Goal: Transaction & Acquisition: Purchase product/service

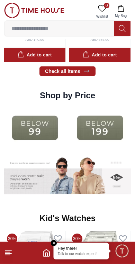
scroll to position [883, 0]
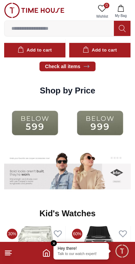
click at [85, 120] on img at bounding box center [100, 122] width 62 height 39
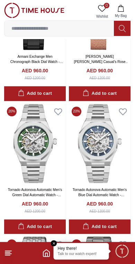
scroll to position [767, 0]
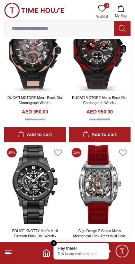
scroll to position [1271, 0]
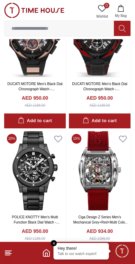
click at [4, 254] on icon at bounding box center [8, 253] width 8 height 8
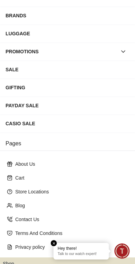
scroll to position [92, 0]
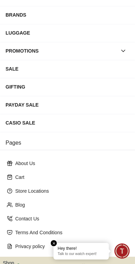
click at [73, 126] on div "CASIO SALE" at bounding box center [68, 123] width 124 height 12
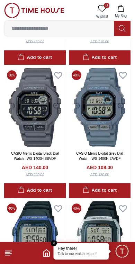
scroll to position [2454, 0]
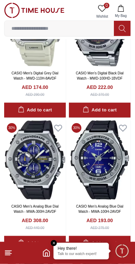
scroll to position [3201, 0]
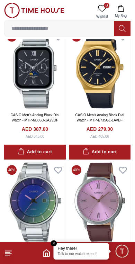
scroll to position [4224, 0]
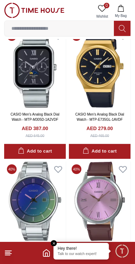
click at [126, 34] on button at bounding box center [122, 28] width 17 height 15
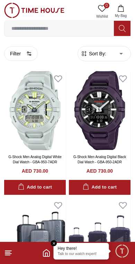
click at [121, 30] on icon at bounding box center [122, 29] width 7 height 8
click at [96, 34] on input at bounding box center [58, 28] width 109 height 14
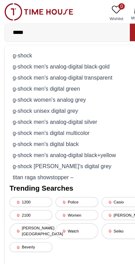
type input "*****"
click at [39, 47] on div "g-shock" at bounding box center [68, 49] width 118 height 10
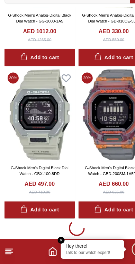
scroll to position [1169, 0]
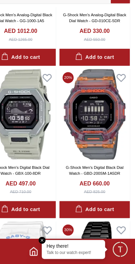
click at [89, 93] on img at bounding box center [100, 132] width 62 height 79
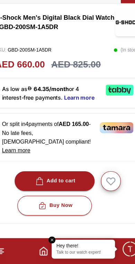
scroll to position [142, 0]
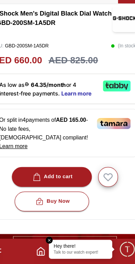
click at [37, 238] on img at bounding box center [67, 253] width 127 height 30
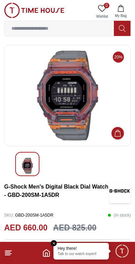
click at [40, 251] on footer at bounding box center [67, 253] width 135 height 22
click at [43, 257] on icon "Home" at bounding box center [46, 253] width 8 height 8
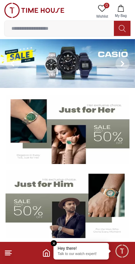
scroll to position [2, 0]
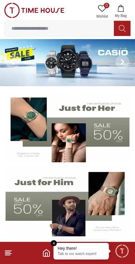
click at [42, 70] on img at bounding box center [67, 61] width 135 height 49
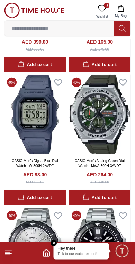
scroll to position [185, 0]
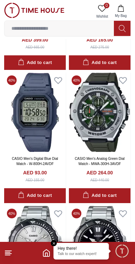
click at [64, 29] on input at bounding box center [58, 28] width 109 height 14
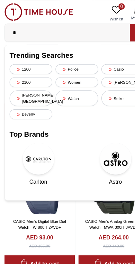
type input "*"
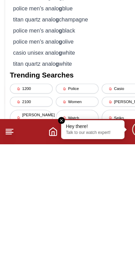
scroll to position [163, 0]
